Goal: Task Accomplishment & Management: Manage account settings

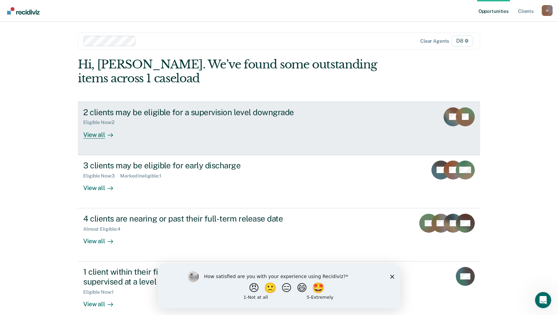
click at [227, 116] on div "2 clients may be eligible for a supervision level downgrade" at bounding box center [202, 112] width 238 height 10
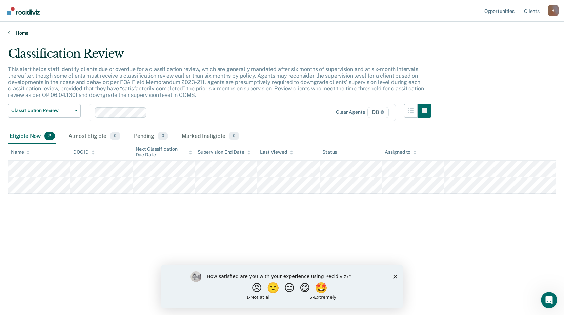
click at [26, 33] on link "Home" at bounding box center [281, 33] width 547 height 6
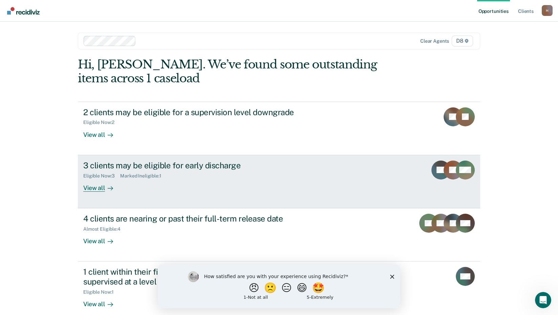
click at [209, 164] on div "3 clients may be eligible for early discharge" at bounding box center [202, 166] width 238 height 10
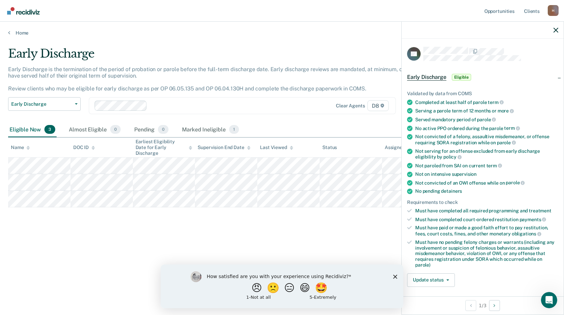
scroll to position [34, 0]
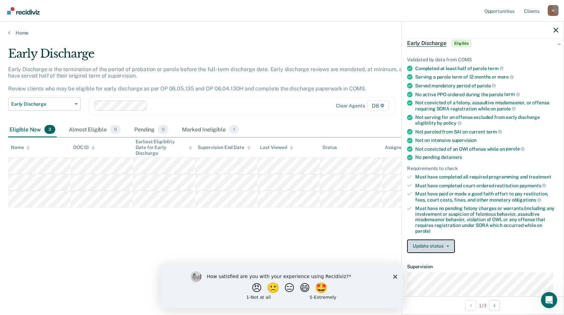
click at [448, 247] on button "Update status" at bounding box center [431, 246] width 48 height 14
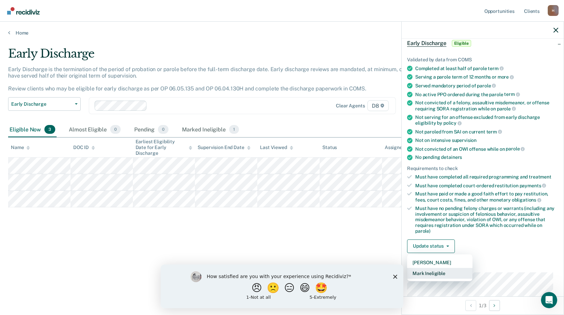
click at [443, 269] on button "Mark Ineligible" at bounding box center [439, 273] width 65 height 11
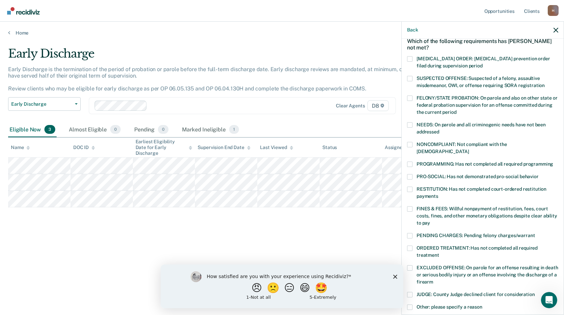
click at [409, 142] on span at bounding box center [409, 144] width 5 height 5
click at [468, 149] on input "NONCOMPLIANT: Not compliant with the [DEMOGRAPHIC_DATA]" at bounding box center [468, 149] width 0 height 0
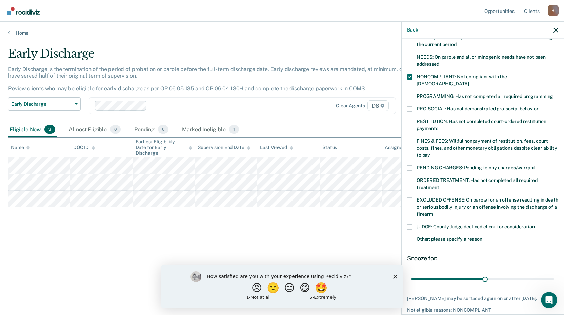
scroll to position [130, 0]
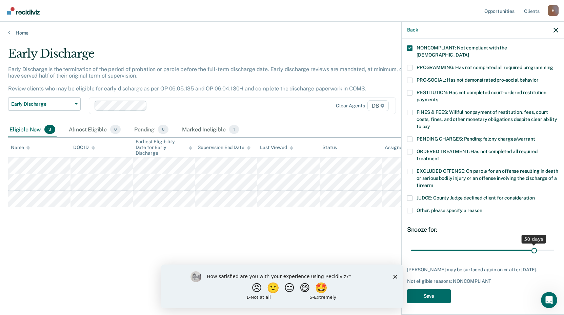
drag, startPoint x: 481, startPoint y: 242, endPoint x: 529, endPoint y: 237, distance: 48.4
type input "50"
click at [529, 244] on input "range" at bounding box center [482, 250] width 143 height 12
click at [448, 295] on button "Save" at bounding box center [429, 296] width 44 height 14
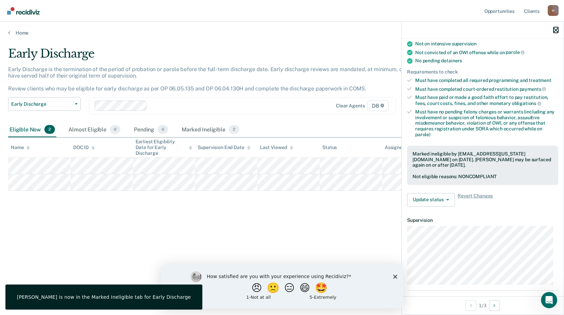
click at [557, 28] on icon "button" at bounding box center [555, 30] width 5 height 5
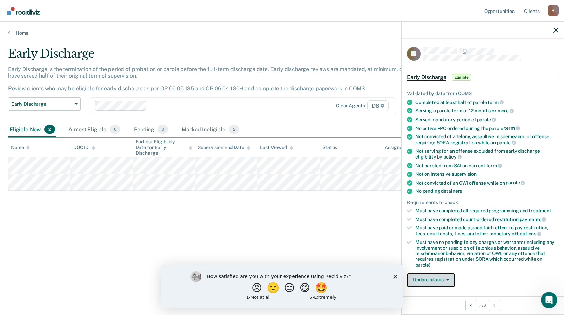
click at [435, 274] on button "Update status" at bounding box center [431, 280] width 48 height 14
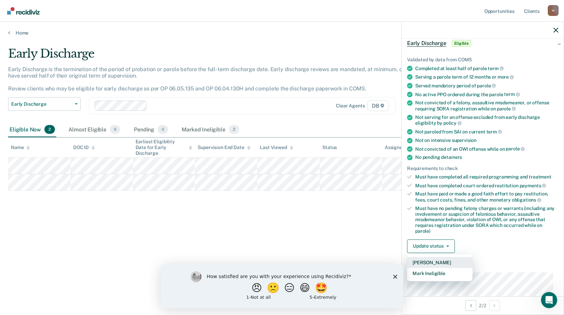
scroll to position [68, 0]
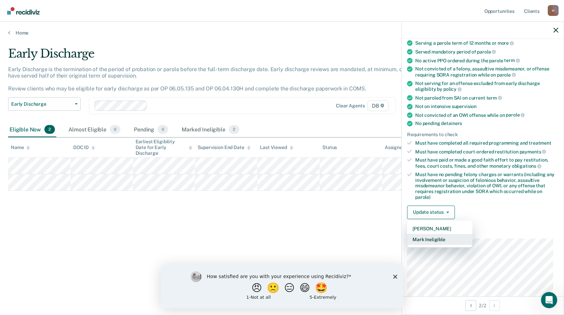
click at [447, 236] on button "Mark Ineligible" at bounding box center [439, 239] width 65 height 11
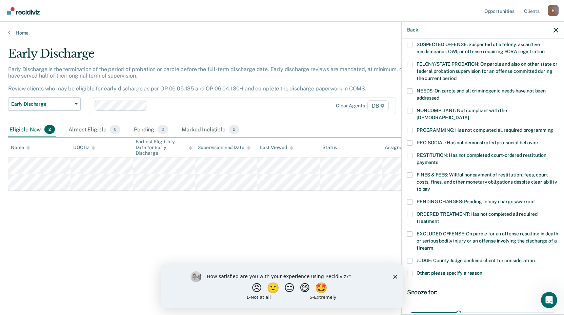
click at [413, 119] on div "NONCOMPLIANT: Not compliant with the [DEMOGRAPHIC_DATA]" at bounding box center [482, 118] width 151 height 20
click at [410, 128] on span at bounding box center [409, 130] width 5 height 5
click at [553, 128] on input "PROGRAMMING: Has not completed all required programming" at bounding box center [553, 128] width 0 height 0
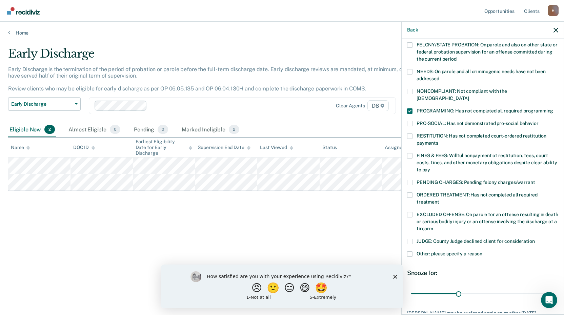
scroll to position [102, 0]
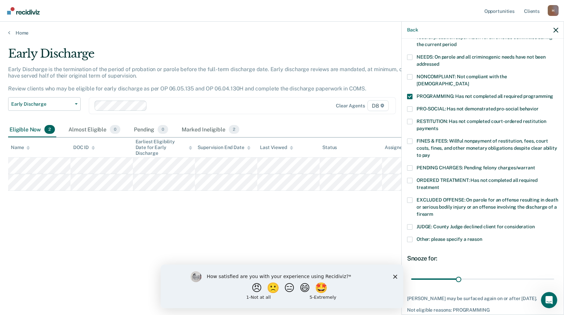
click at [413, 178] on label "ORDERED TREATMENT: Has not completed all required treatment" at bounding box center [482, 185] width 151 height 14
click at [439, 185] on input "ORDERED TREATMENT: Has not completed all required treatment" at bounding box center [439, 185] width 0 height 0
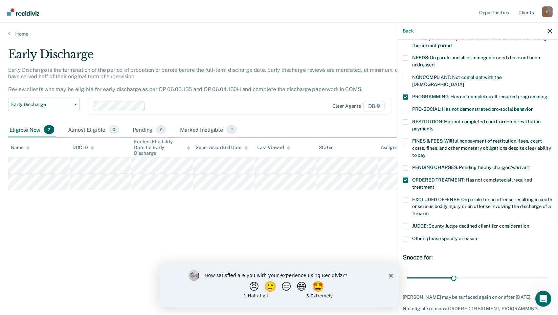
scroll to position [125, 0]
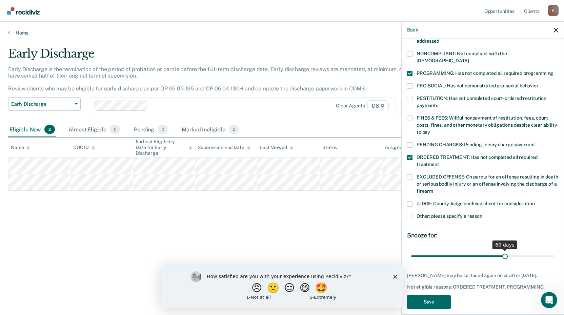
drag, startPoint x: 458, startPoint y: 247, endPoint x: 501, endPoint y: 246, distance: 42.7
type input "60"
click at [501, 250] on input "range" at bounding box center [482, 256] width 143 height 12
click at [424, 295] on button "Save" at bounding box center [429, 302] width 44 height 14
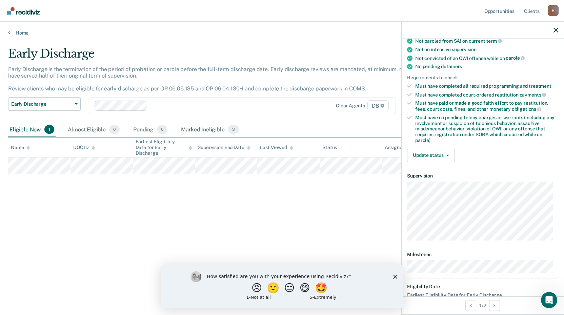
click at [336, 193] on div "Early Discharge Early Discharge is the termination of the period of probation o…" at bounding box center [281, 155] width 547 height 217
click at [556, 29] on icon "button" at bounding box center [555, 30] width 5 height 5
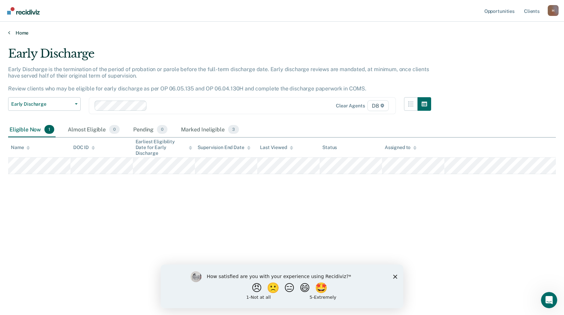
click at [19, 34] on link "Home" at bounding box center [281, 33] width 547 height 6
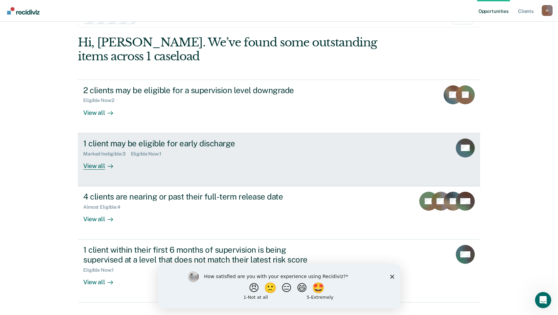
scroll to position [34, 0]
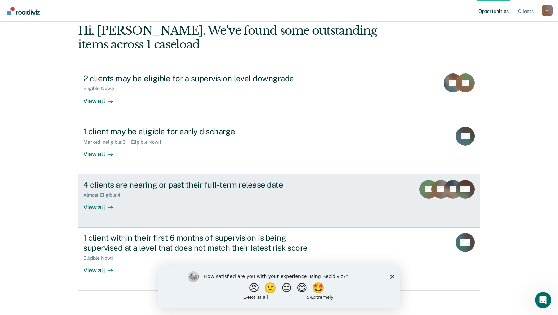
click at [287, 190] on div "Almost Eligible : 4" at bounding box center [202, 194] width 238 height 8
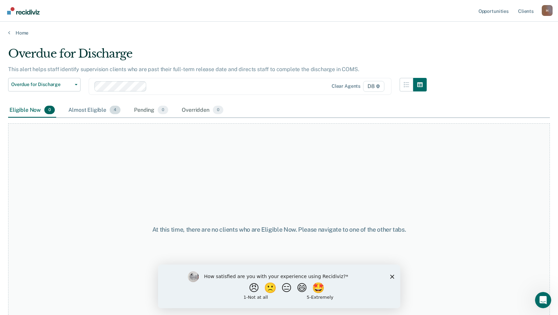
click at [101, 111] on div "Almost Eligible 4" at bounding box center [94, 110] width 55 height 15
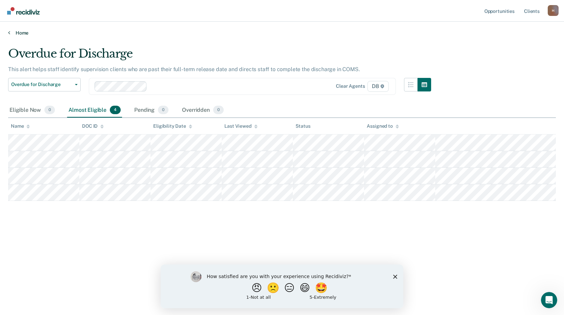
click at [25, 31] on link "Home" at bounding box center [281, 33] width 547 height 6
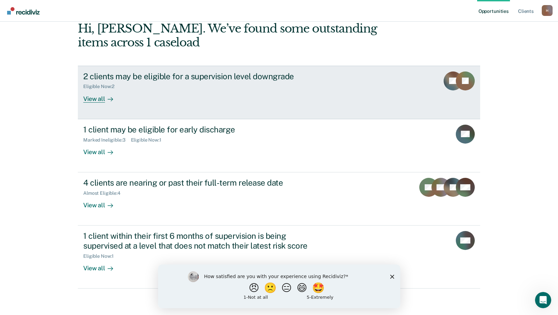
scroll to position [37, 0]
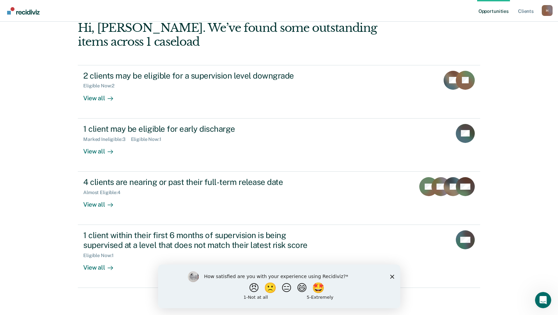
click at [391, 277] on polygon "Close survey" at bounding box center [392, 276] width 4 height 4
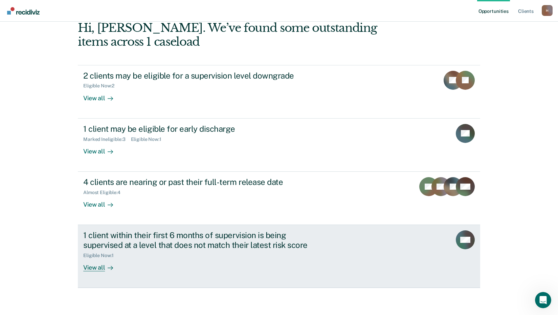
click at [352, 258] on link "1 client within their first 6 months of supervision is being supervised at a le…" at bounding box center [279, 256] width 403 height 63
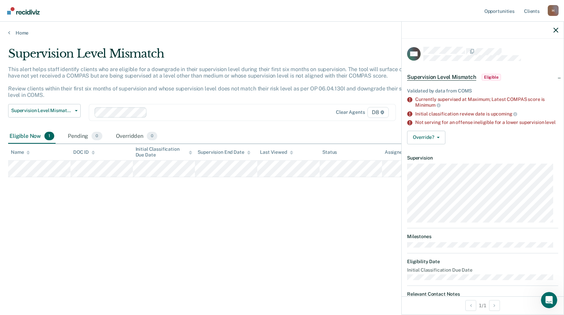
click at [343, 204] on div "Supervision Level Mismatch This alert helps staff identify clients who are elig…" at bounding box center [281, 155] width 547 height 217
click at [20, 32] on link "Home" at bounding box center [281, 33] width 547 height 6
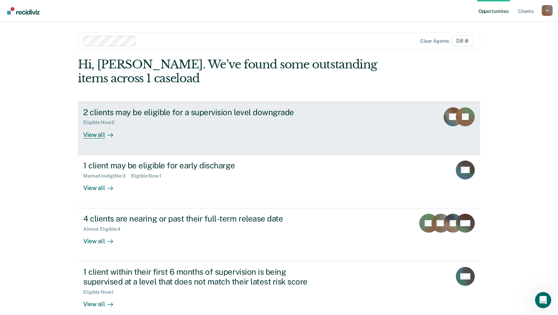
click at [182, 123] on div "Eligible Now : 2" at bounding box center [202, 121] width 238 height 8
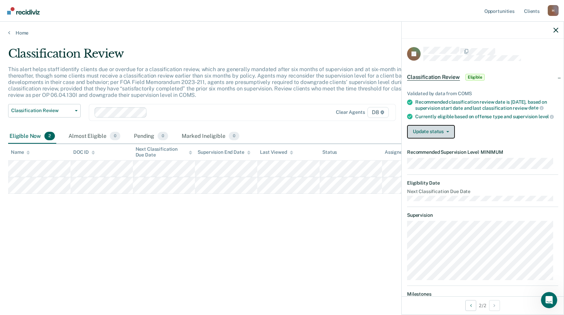
click at [451, 137] on button "Update status" at bounding box center [431, 132] width 48 height 14
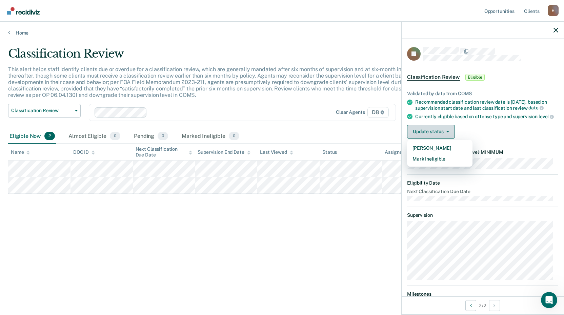
click at [451, 137] on button "Update status" at bounding box center [431, 132] width 48 height 14
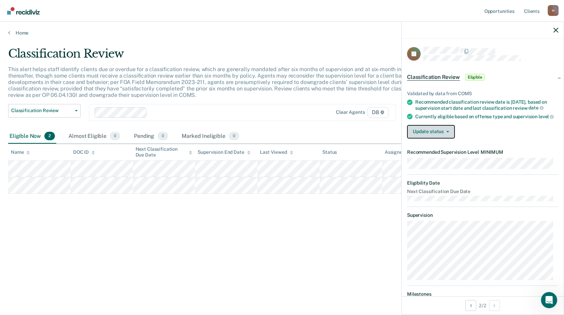
click at [451, 137] on button "Update status" at bounding box center [431, 132] width 48 height 14
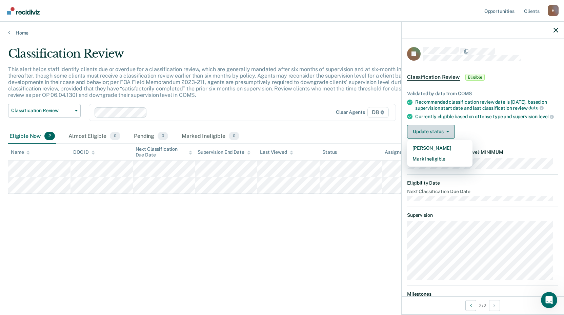
click at [451, 137] on button "Update status" at bounding box center [431, 132] width 48 height 14
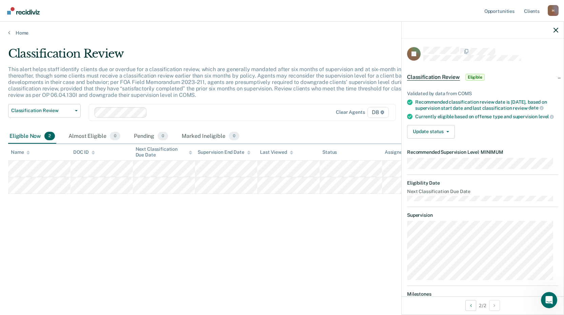
click at [363, 63] on div "Classification Review" at bounding box center [219, 56] width 423 height 19
click at [556, 30] on icon "button" at bounding box center [555, 30] width 5 height 5
click at [446, 132] on icon "button" at bounding box center [447, 131] width 3 height 1
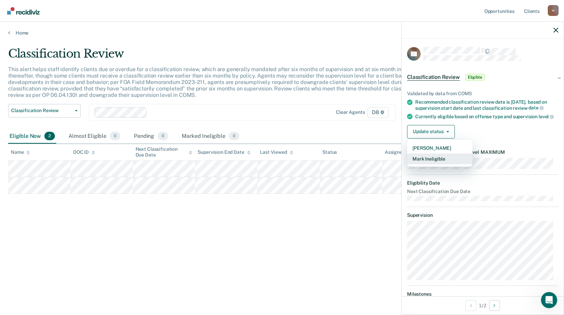
click at [437, 164] on button "Mark Ineligible" at bounding box center [439, 158] width 65 height 11
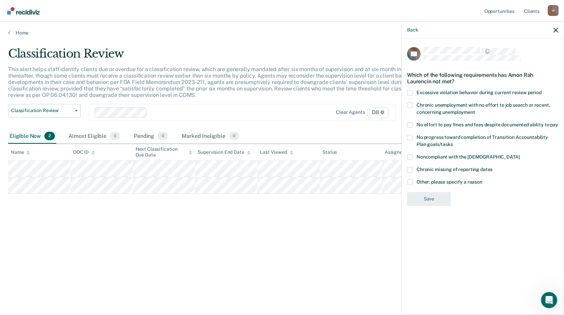
click at [409, 105] on span at bounding box center [409, 105] width 5 height 5
click at [475, 110] on input "Chronic unemployment with no effort to job search or recent, concerning unemplo…" at bounding box center [475, 110] width 0 height 0
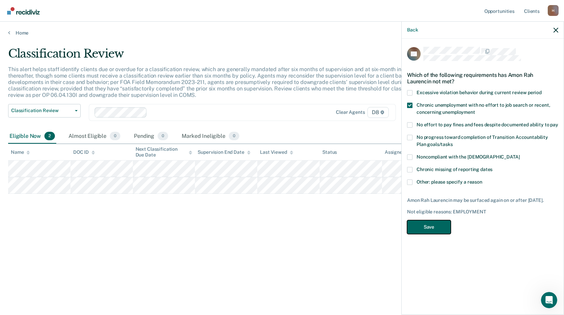
click at [424, 226] on button "Save" at bounding box center [429, 227] width 44 height 14
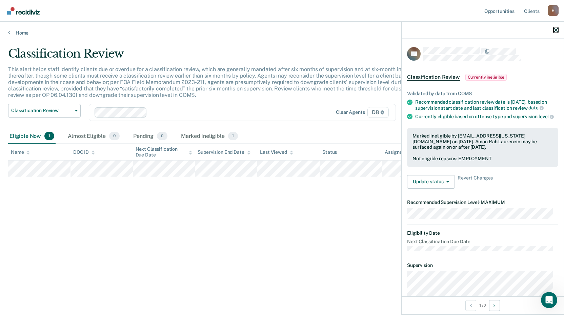
click at [557, 29] on icon "button" at bounding box center [555, 30] width 5 height 5
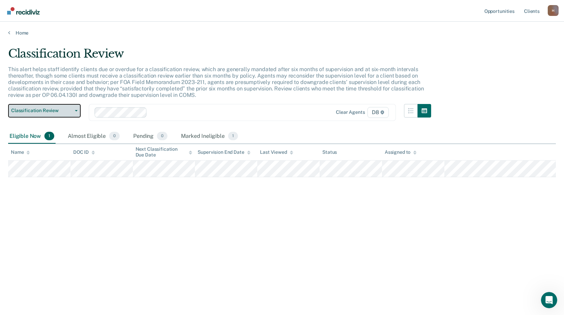
click at [74, 112] on button "Classification Review" at bounding box center [44, 111] width 72 height 14
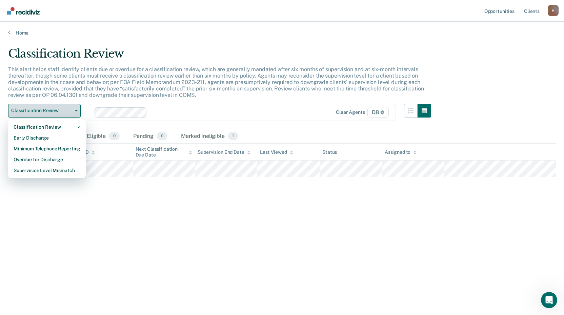
click at [78, 111] on button "Classification Review" at bounding box center [44, 111] width 72 height 14
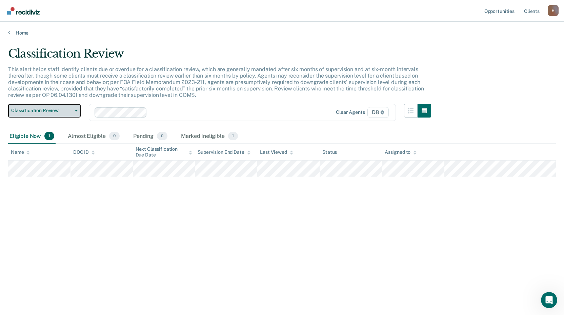
click at [48, 113] on span "Classification Review" at bounding box center [41, 111] width 61 height 6
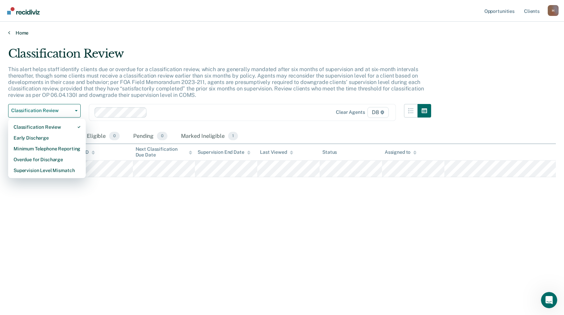
click at [22, 34] on link "Home" at bounding box center [281, 33] width 547 height 6
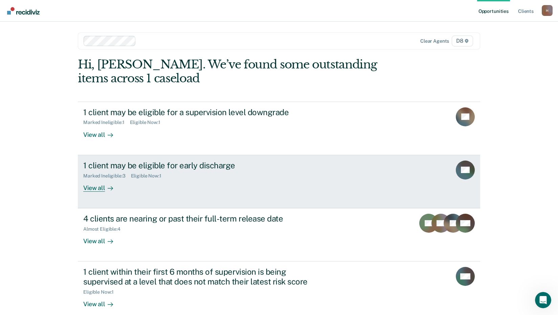
click at [281, 181] on div "1 client may be eligible for early discharge Marked Ineligible : 3 Eligible Now…" at bounding box center [210, 176] width 254 height 31
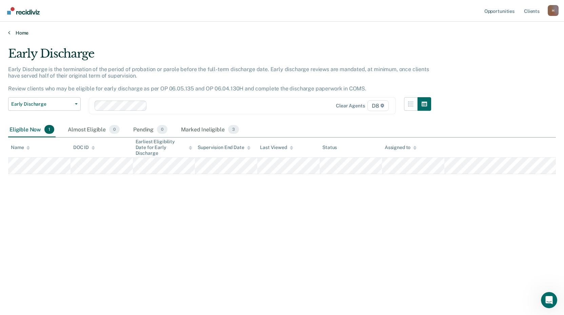
click at [17, 34] on link "Home" at bounding box center [281, 33] width 547 height 6
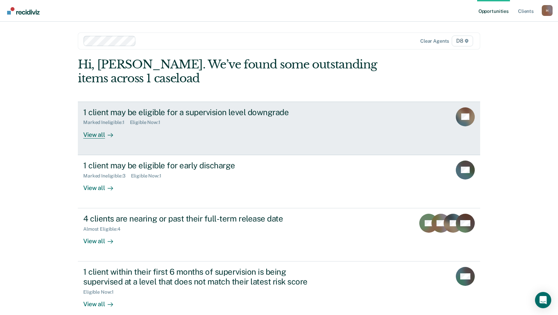
click at [148, 130] on div "1 client may be eligible for a supervision level downgrade Marked Ineligible : …" at bounding box center [210, 122] width 254 height 31
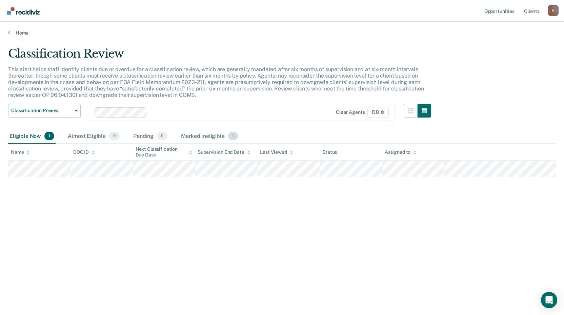
click at [201, 131] on div "Marked Ineligible 1" at bounding box center [209, 136] width 60 height 15
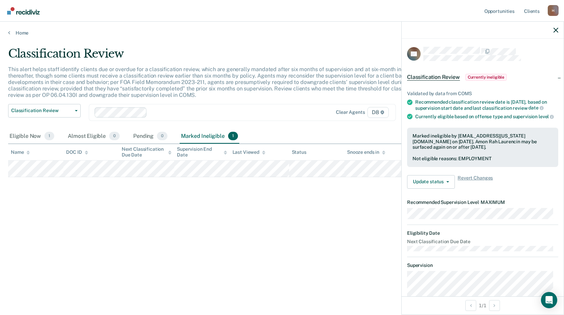
click at [427, 74] on span "Classification Review" at bounding box center [433, 77] width 53 height 7
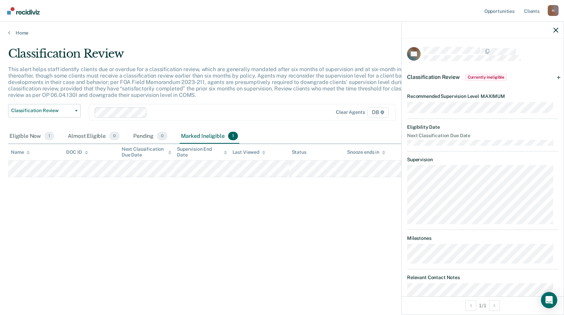
click at [255, 94] on div "This alert helps staff identify clients due or overdue for a classification rev…" at bounding box center [219, 85] width 423 height 38
click at [24, 33] on link "Home" at bounding box center [281, 33] width 547 height 6
